Goal: Information Seeking & Learning: Find specific page/section

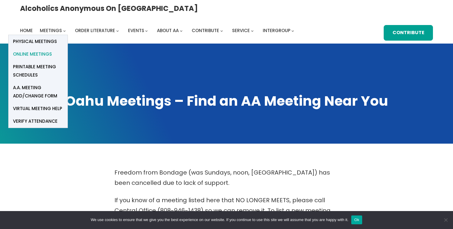
click at [52, 50] on span "Online Meetings" at bounding box center [32, 54] width 39 height 8
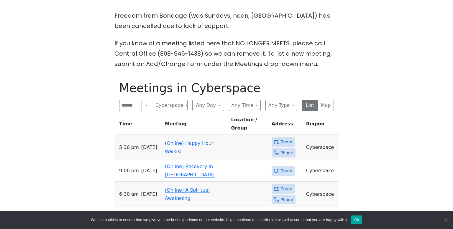
scroll to position [177, 0]
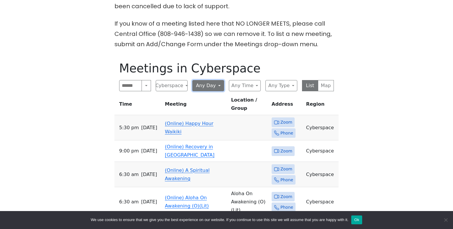
click at [218, 85] on button "Any Day" at bounding box center [208, 85] width 32 height 11
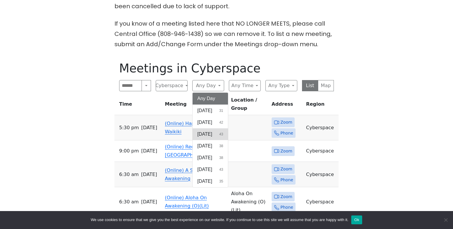
click at [217, 133] on button "[DATE] 43" at bounding box center [209, 134] width 35 height 12
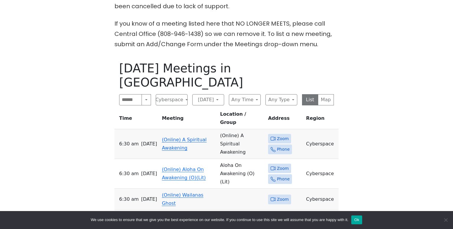
click at [427, 134] on div "Freedom from Bondage (was Sundays, noon, [GEOGRAPHIC_DATA]) has been cancelled …" at bounding box center [226, 193] width 407 height 404
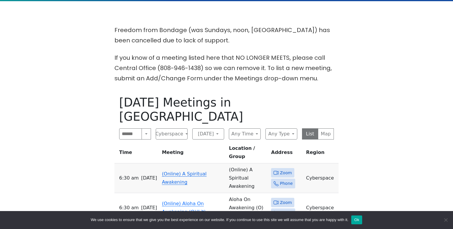
scroll to position [130, 0]
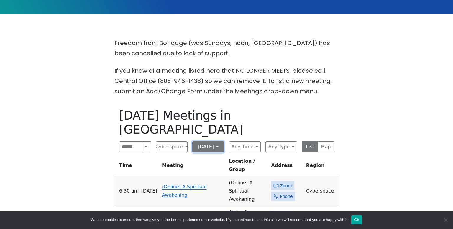
click at [218, 141] on button "[DATE]" at bounding box center [208, 146] width 32 height 11
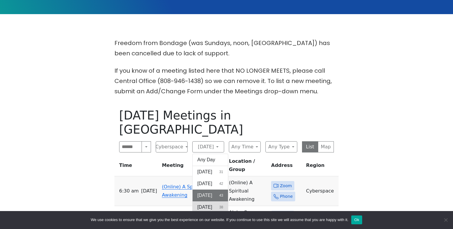
click at [212, 204] on span "[DATE]" at bounding box center [204, 207] width 15 height 7
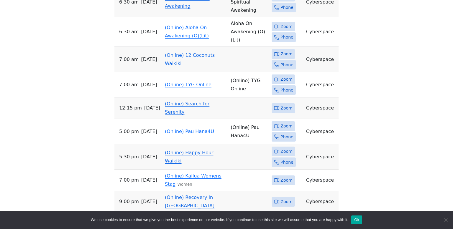
scroll to position [318, 0]
